Goal: Information Seeking & Learning: Learn about a topic

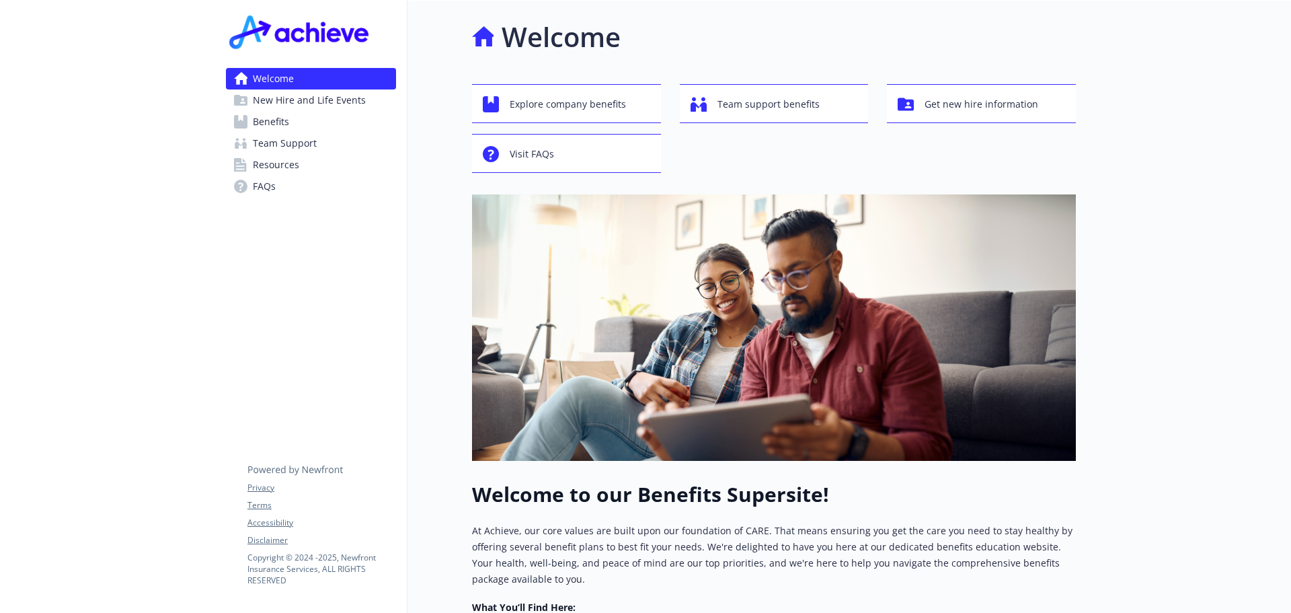
click at [269, 122] on span "Benefits" at bounding box center [271, 122] width 36 height 22
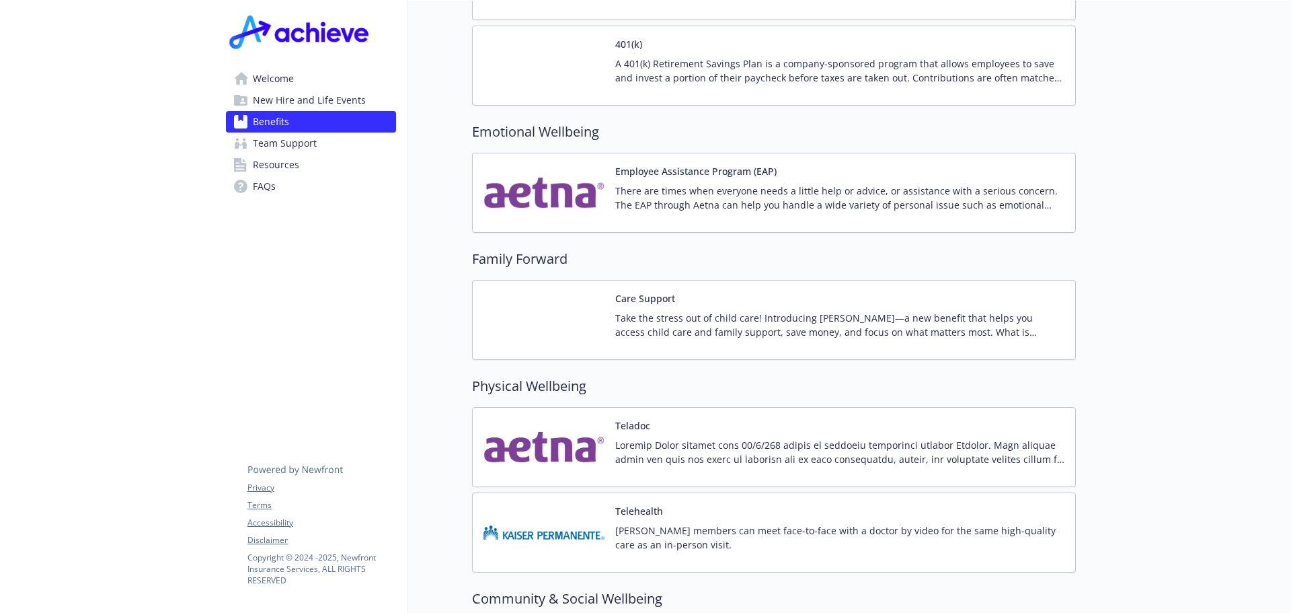
scroll to position [2449, 0]
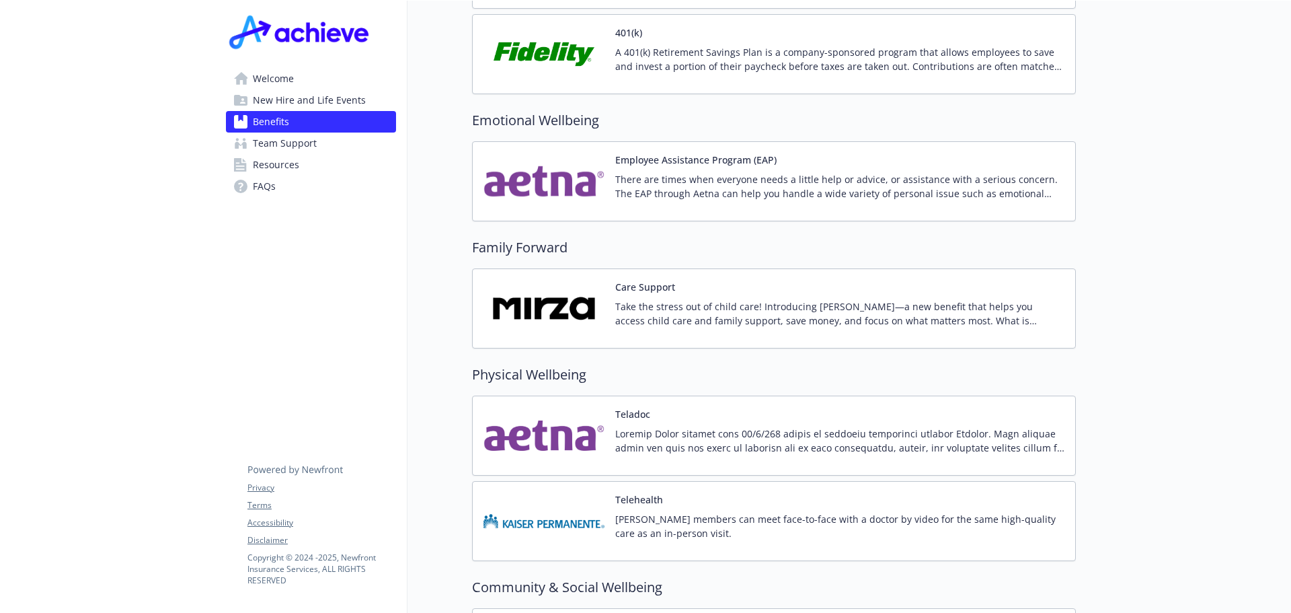
click at [554, 293] on img at bounding box center [544, 308] width 121 height 57
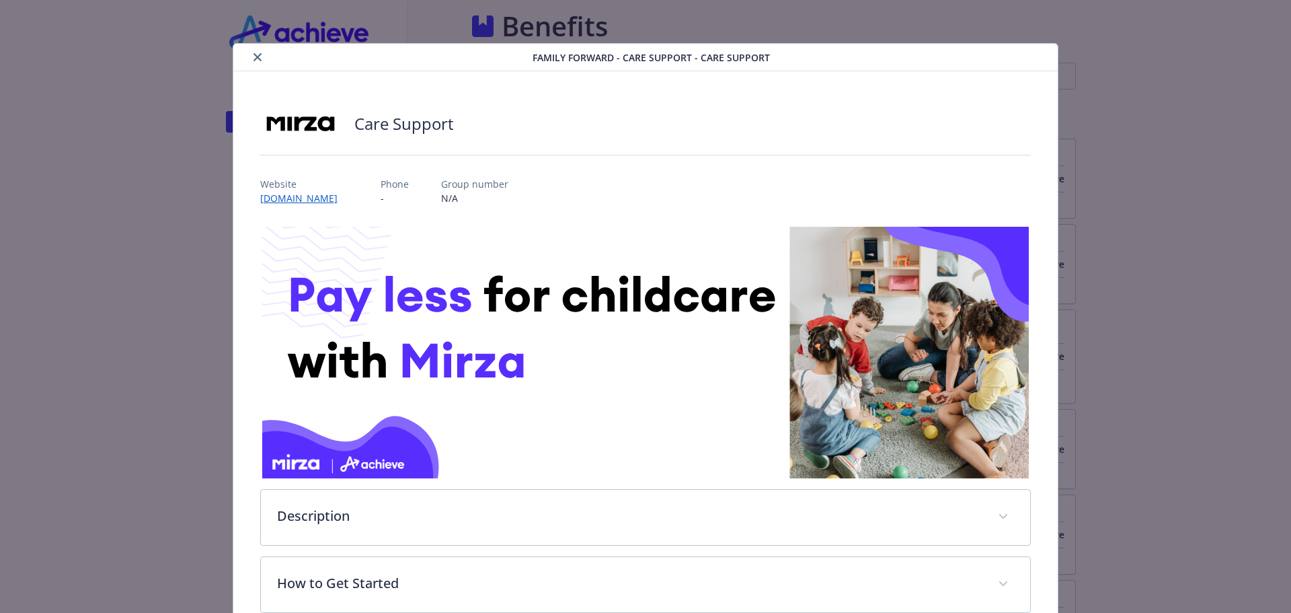
scroll to position [2449, 0]
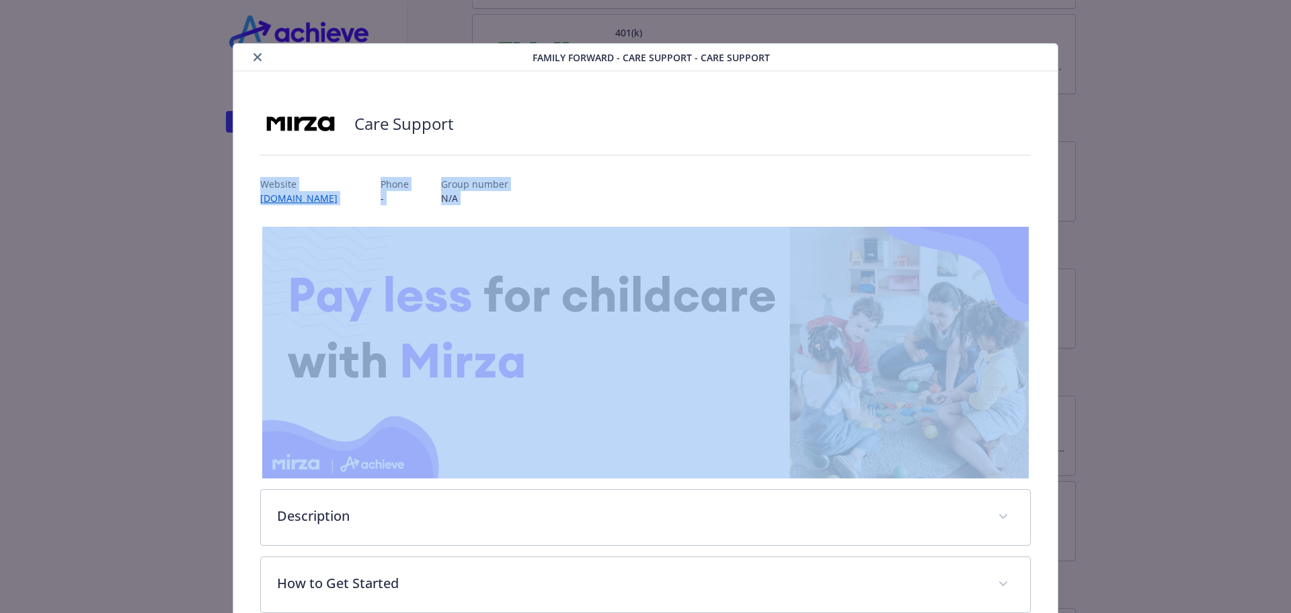
drag, startPoint x: 1280, startPoint y: 137, endPoint x: 1291, endPoint y: 364, distance: 226.9
click at [1291, 364] on div "Family Forward - Care Support - Care Support Care Support Website [DOMAIN_NAME]…" at bounding box center [645, 306] width 1291 height 613
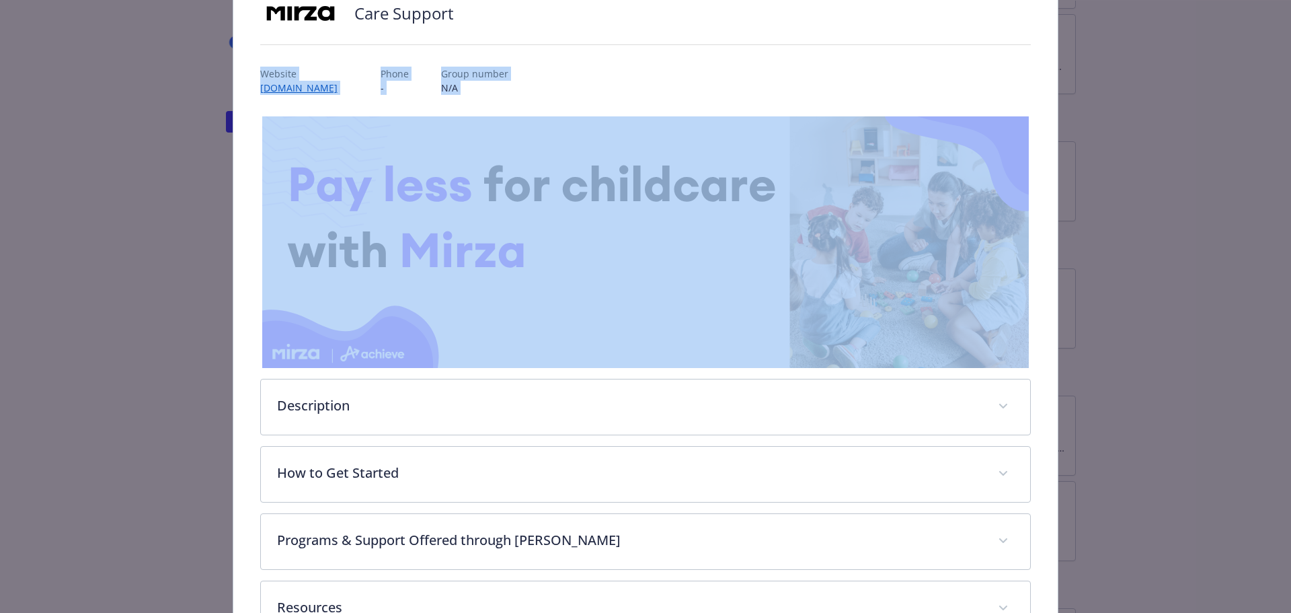
scroll to position [210, 0]
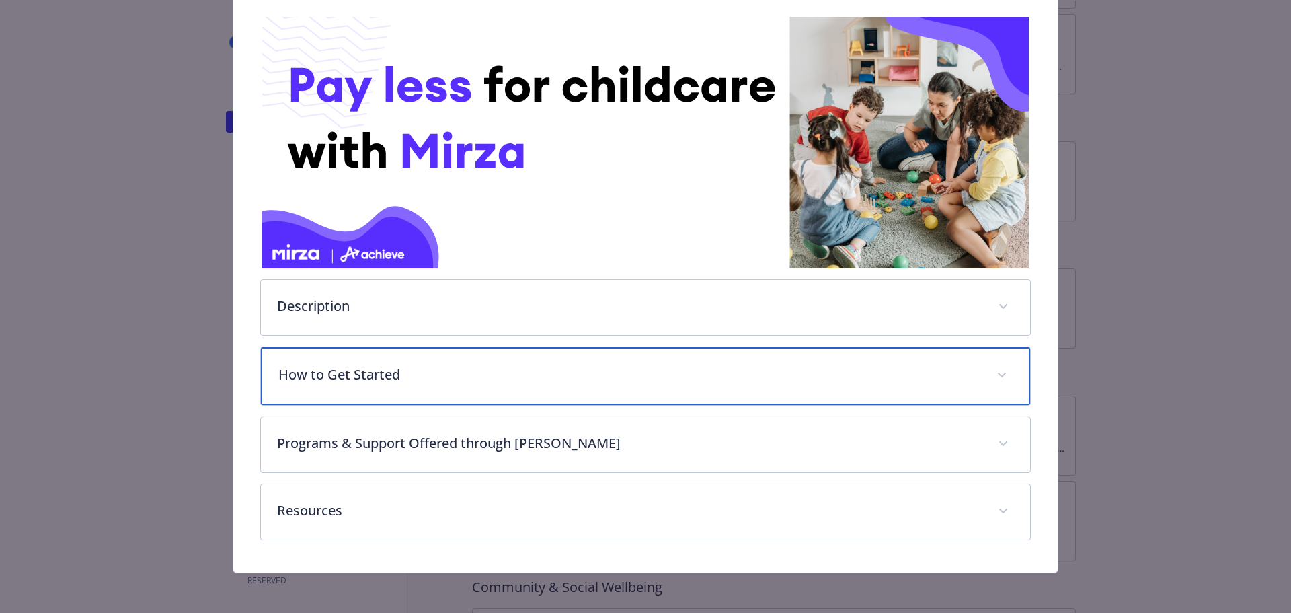
click at [340, 365] on p "How to Get Started" at bounding box center [629, 375] width 703 height 20
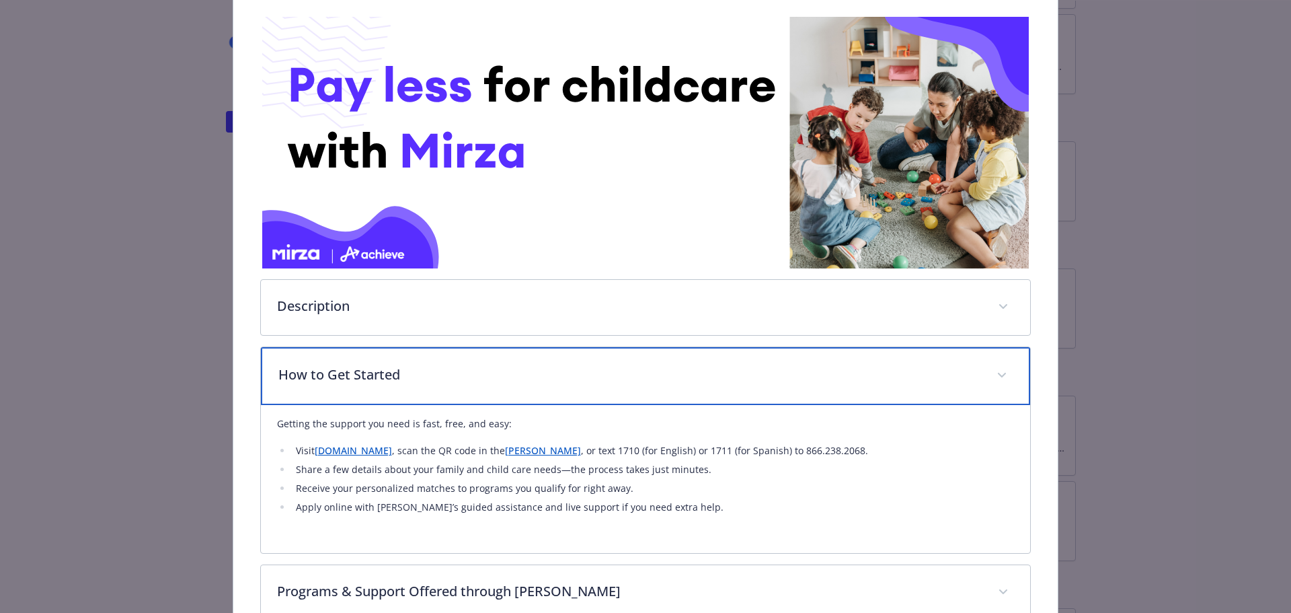
scroll to position [360, 0]
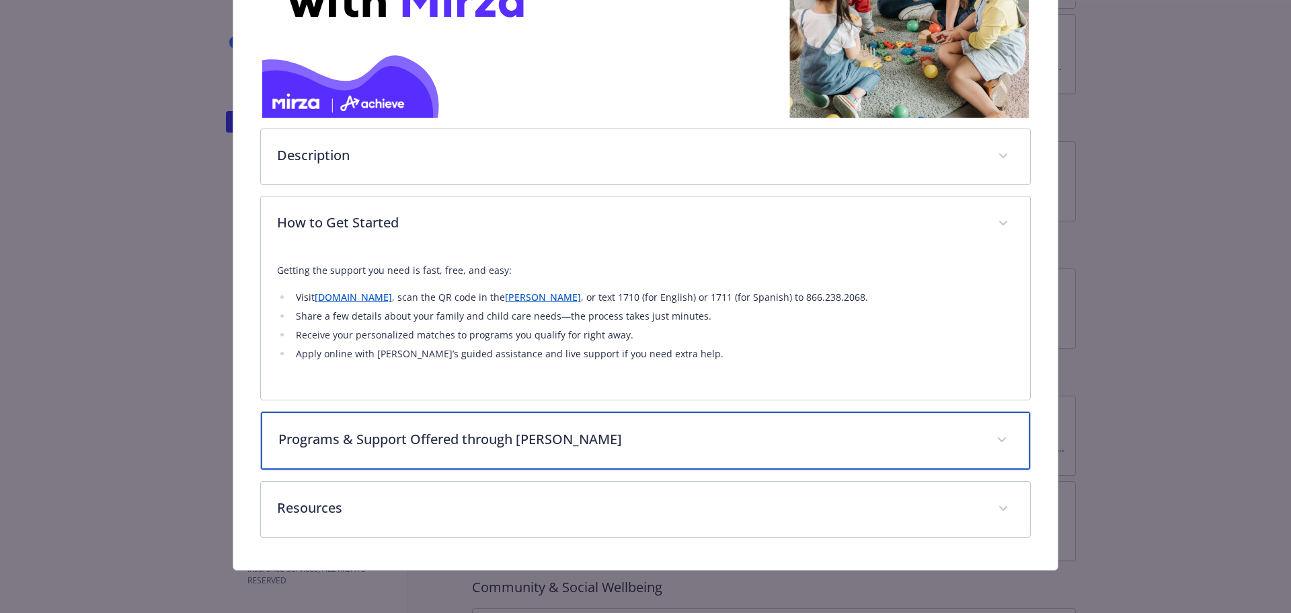
click at [397, 447] on p "Programs & Support Offered through [PERSON_NAME]" at bounding box center [629, 439] width 703 height 20
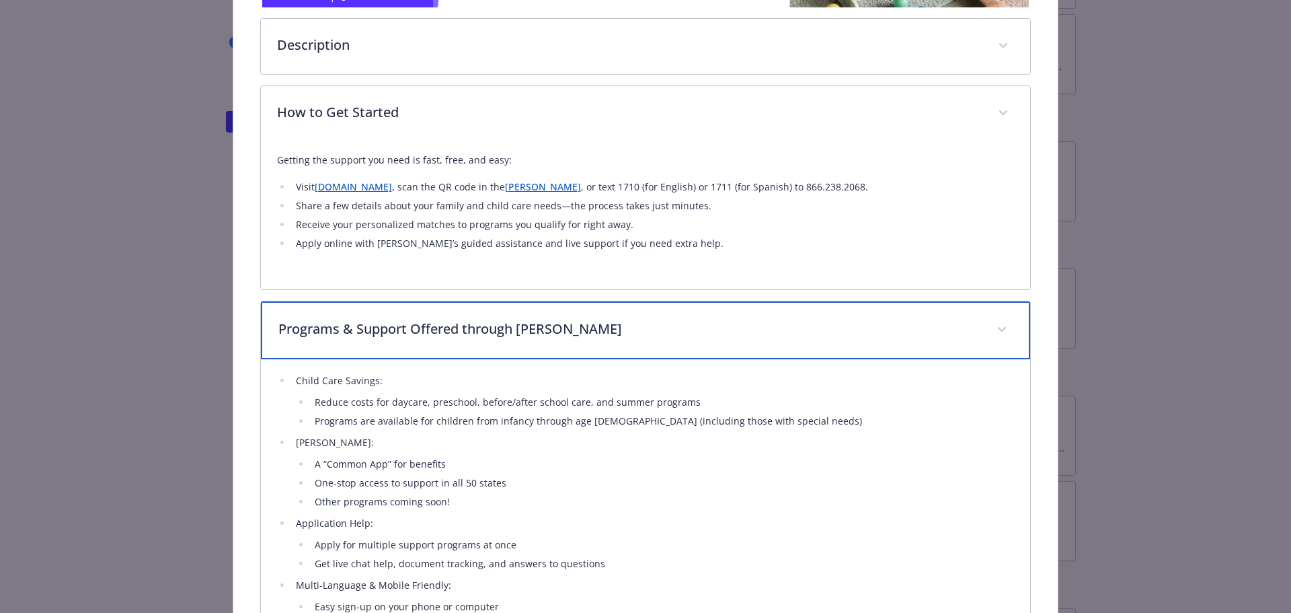
scroll to position [673, 0]
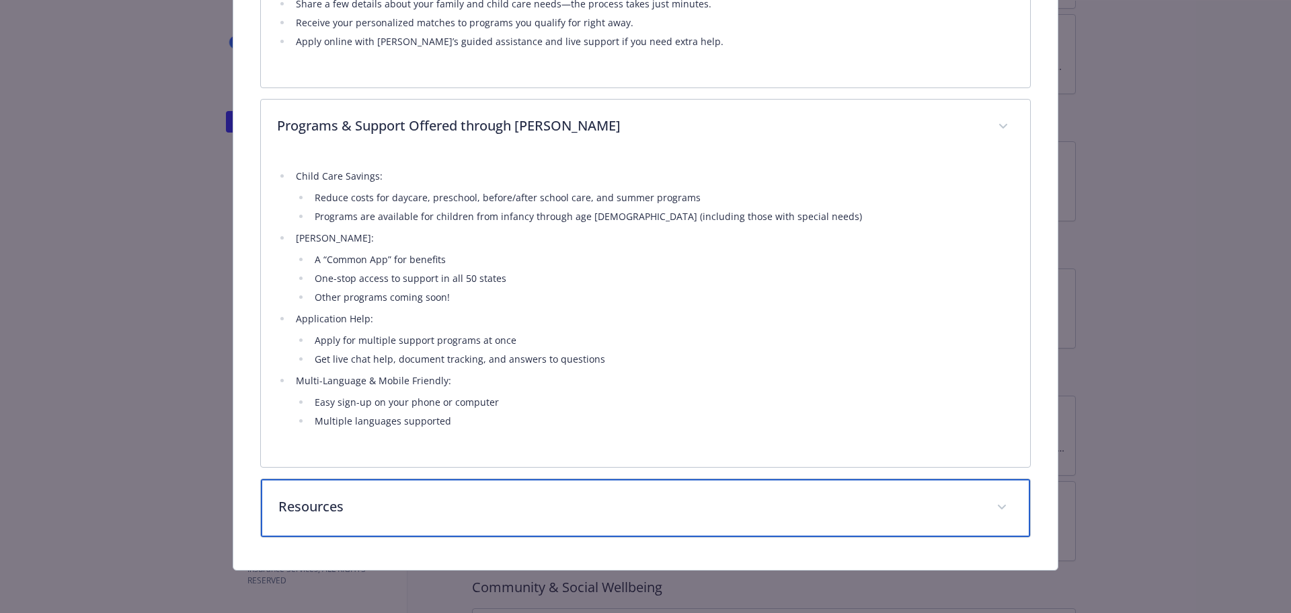
click at [1003, 506] on span "details for plan Family Forward - Care Support - Care Support" at bounding box center [1002, 507] width 22 height 22
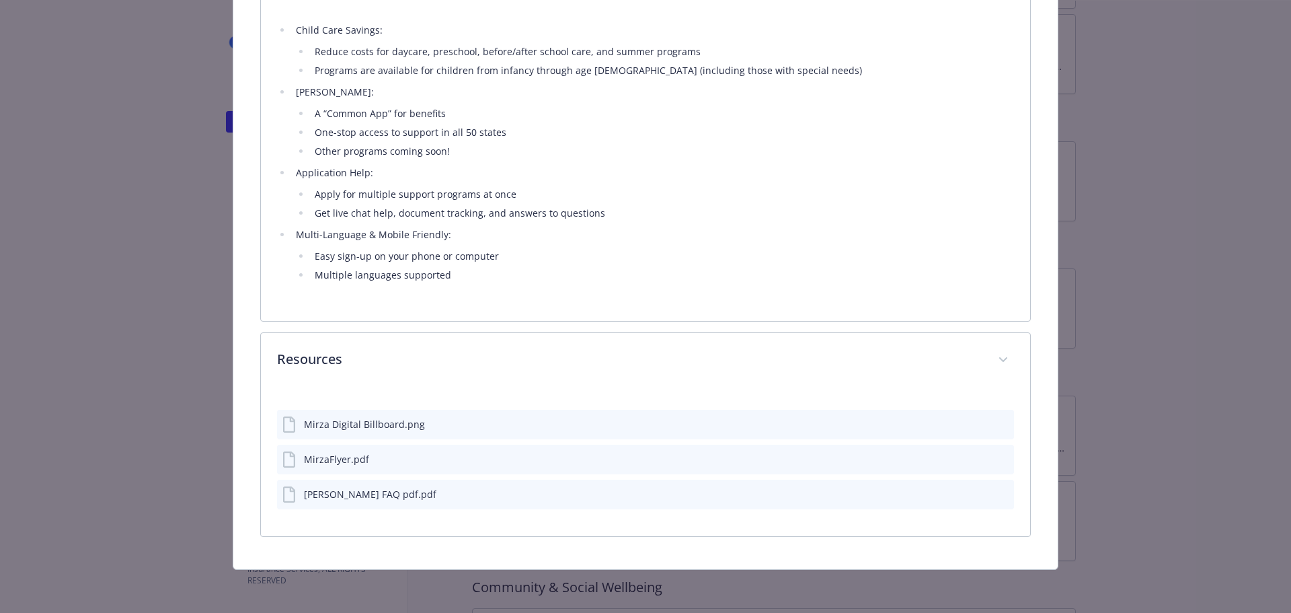
scroll to position [818, 0]
click at [999, 459] on icon "preview file" at bounding box center [1001, 459] width 12 height 9
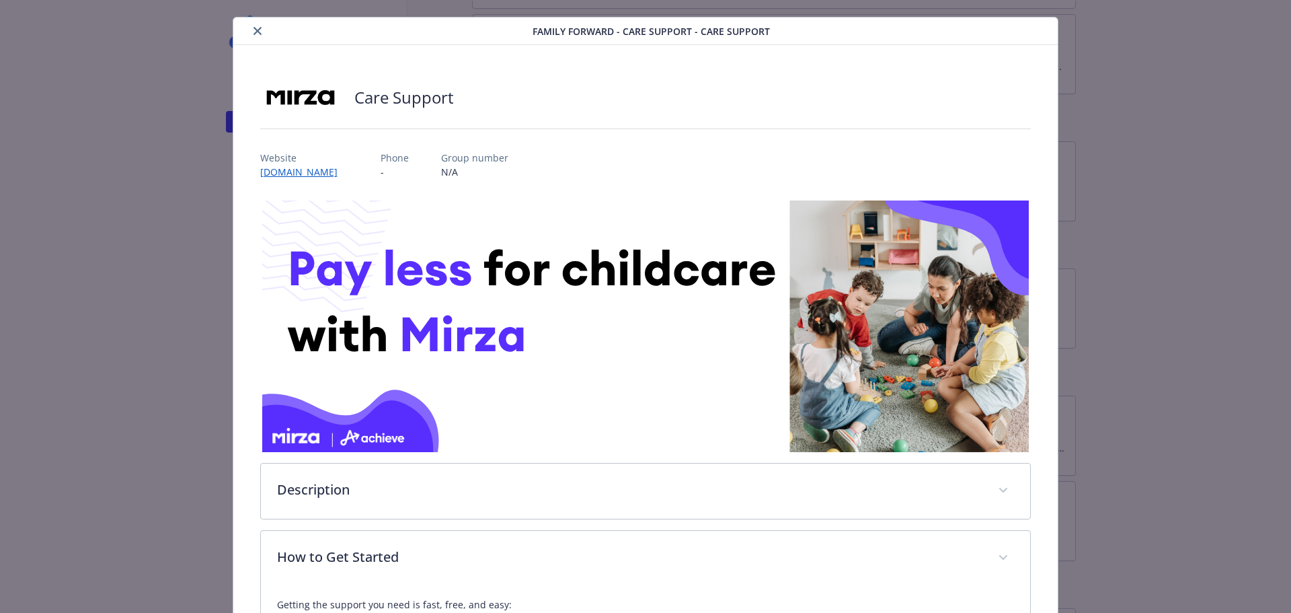
scroll to position [0, 0]
